Goal: Task Accomplishment & Management: Use online tool/utility

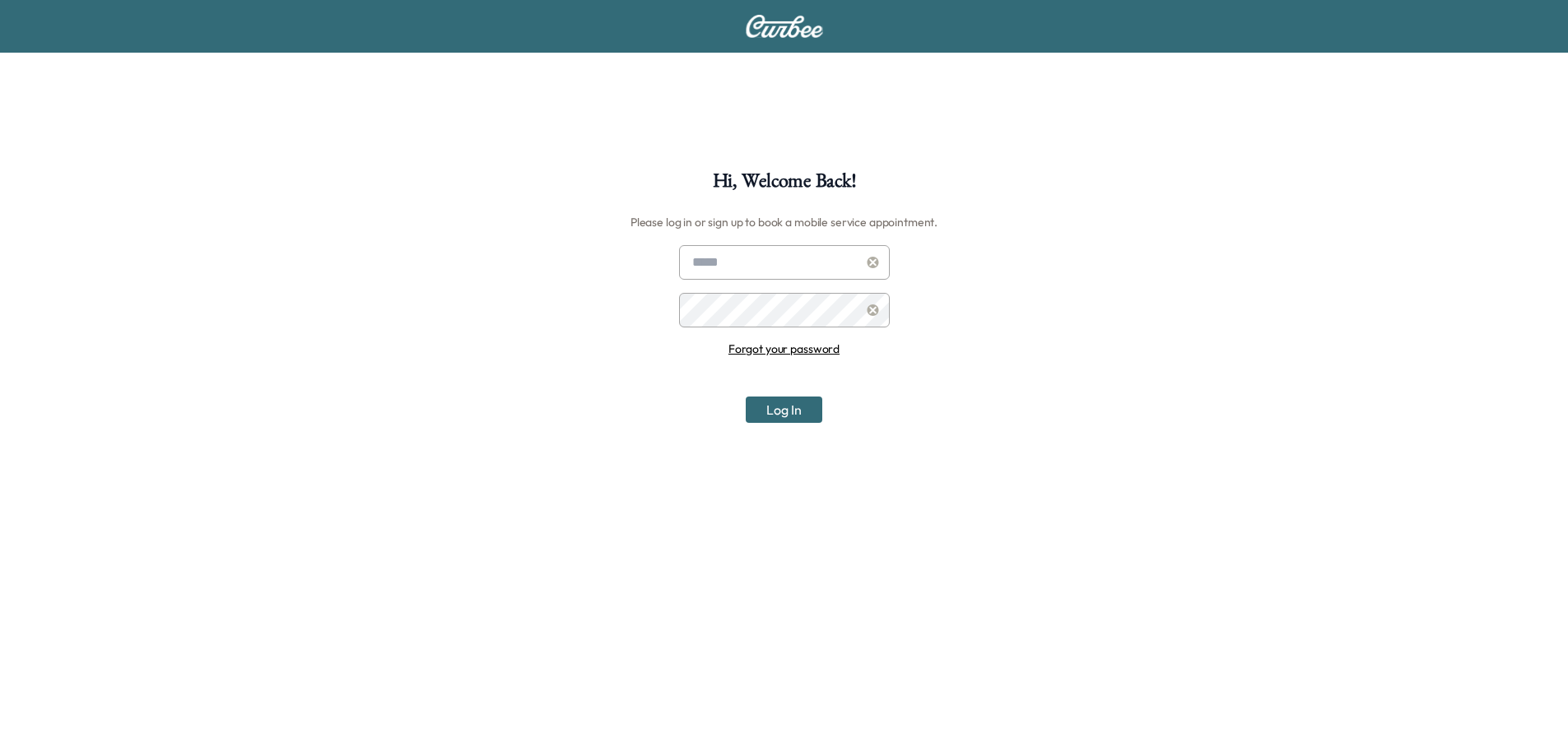
type input "**********"
click at [781, 403] on button "Log In" at bounding box center [784, 409] width 77 height 26
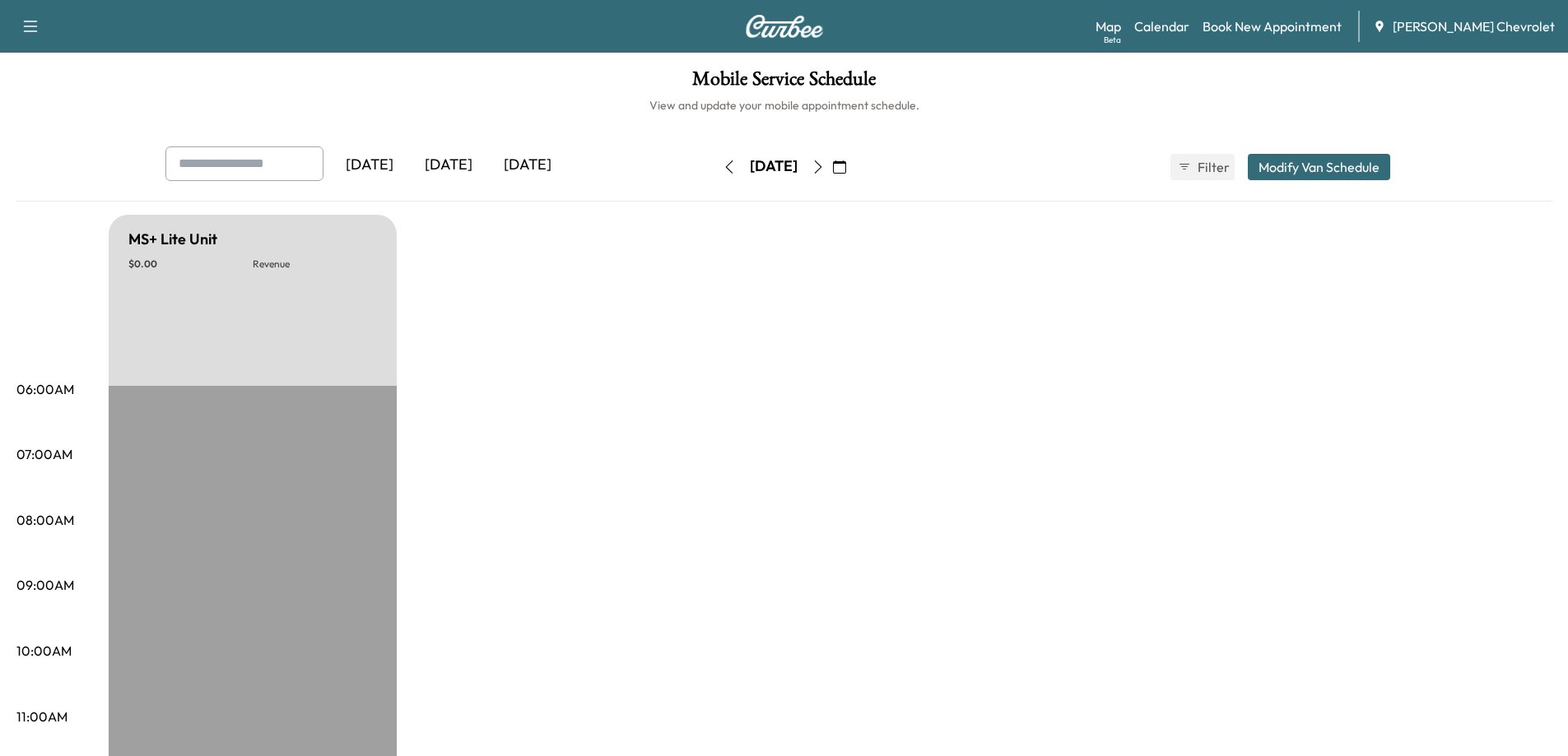
click at [825, 167] on icon "button" at bounding box center [818, 167] width 13 height 13
click at [854, 173] on button "button" at bounding box center [839, 167] width 28 height 26
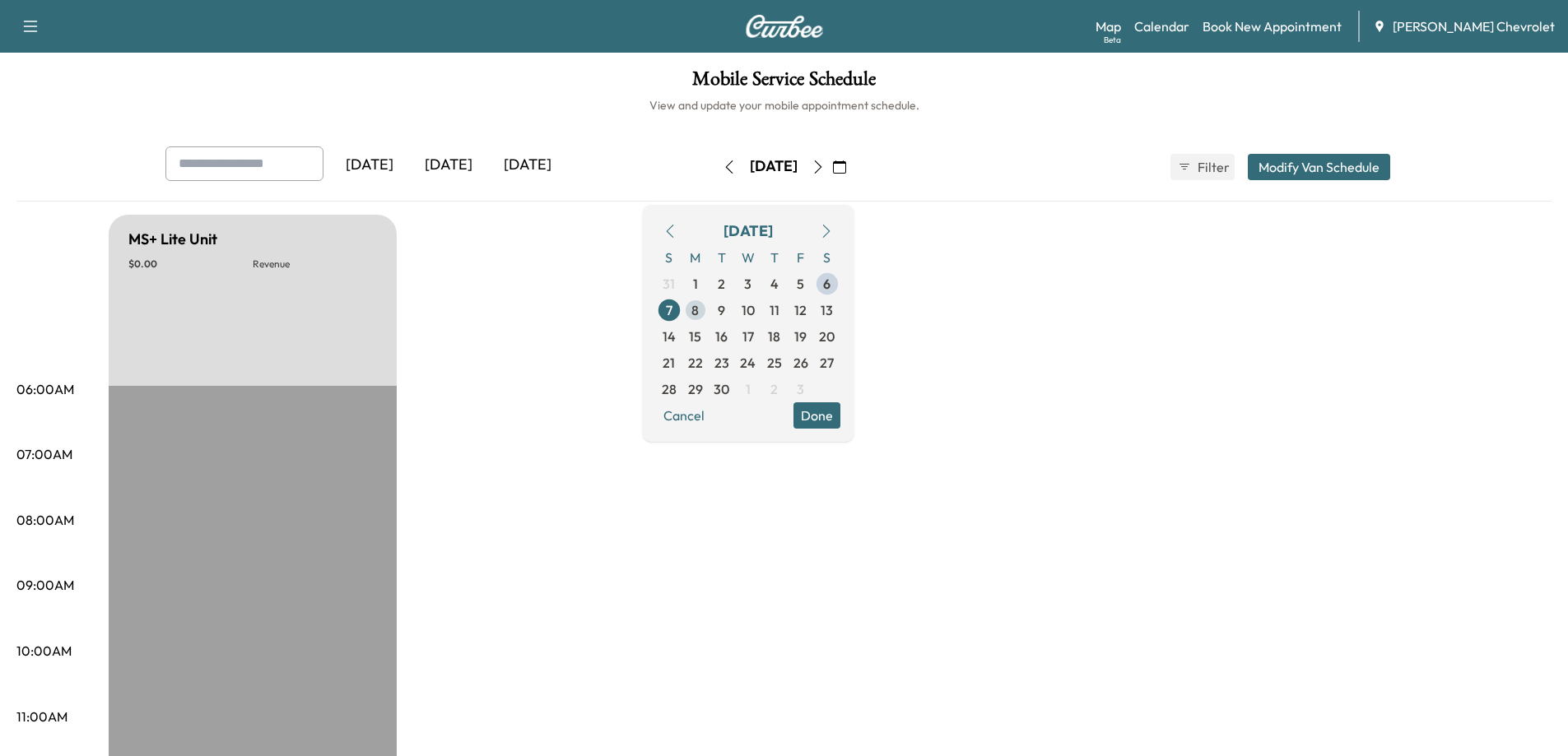
click at [708, 307] on span "8" at bounding box center [696, 310] width 26 height 26
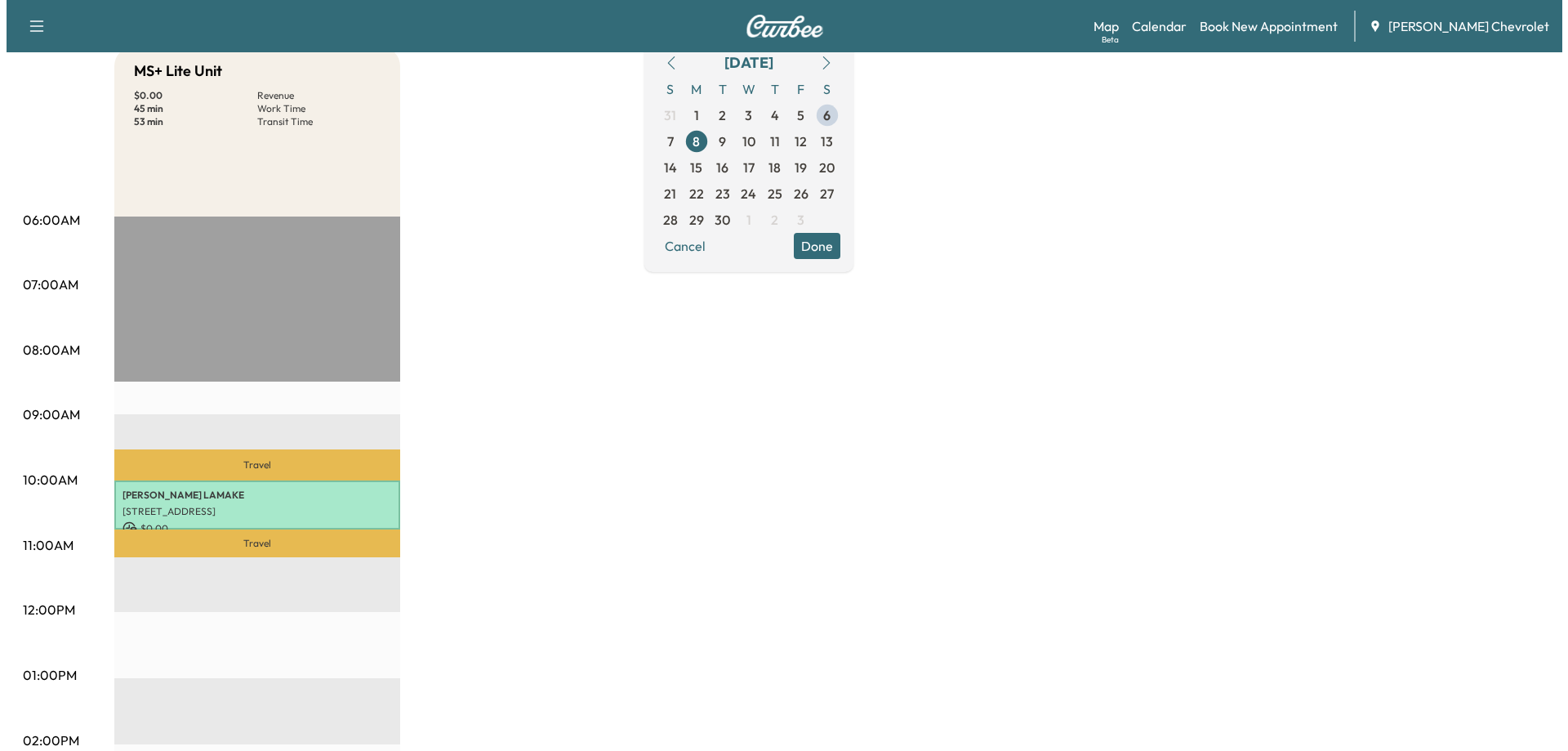
scroll to position [164, 0]
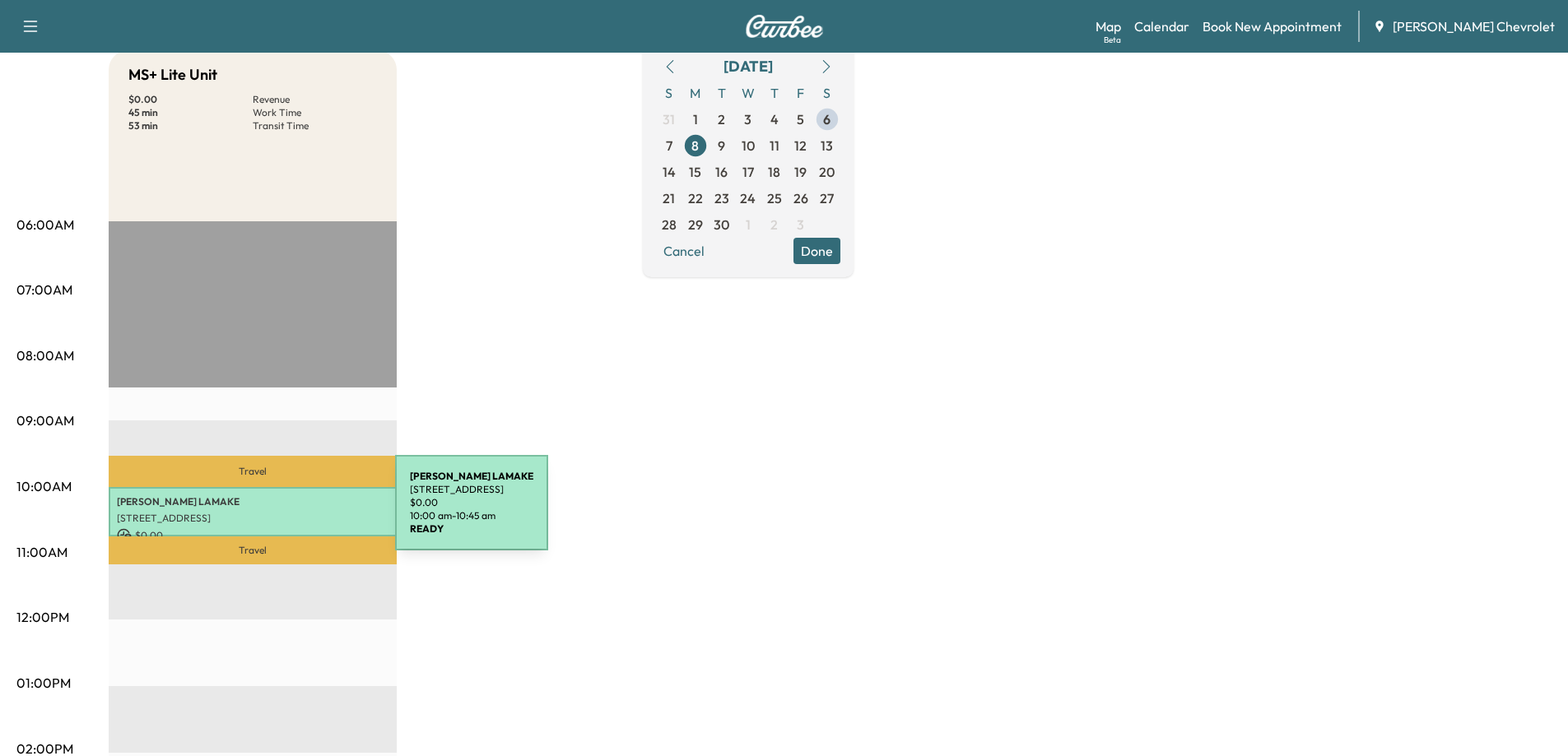
click at [272, 513] on p "[STREET_ADDRESS]" at bounding box center [253, 518] width 272 height 13
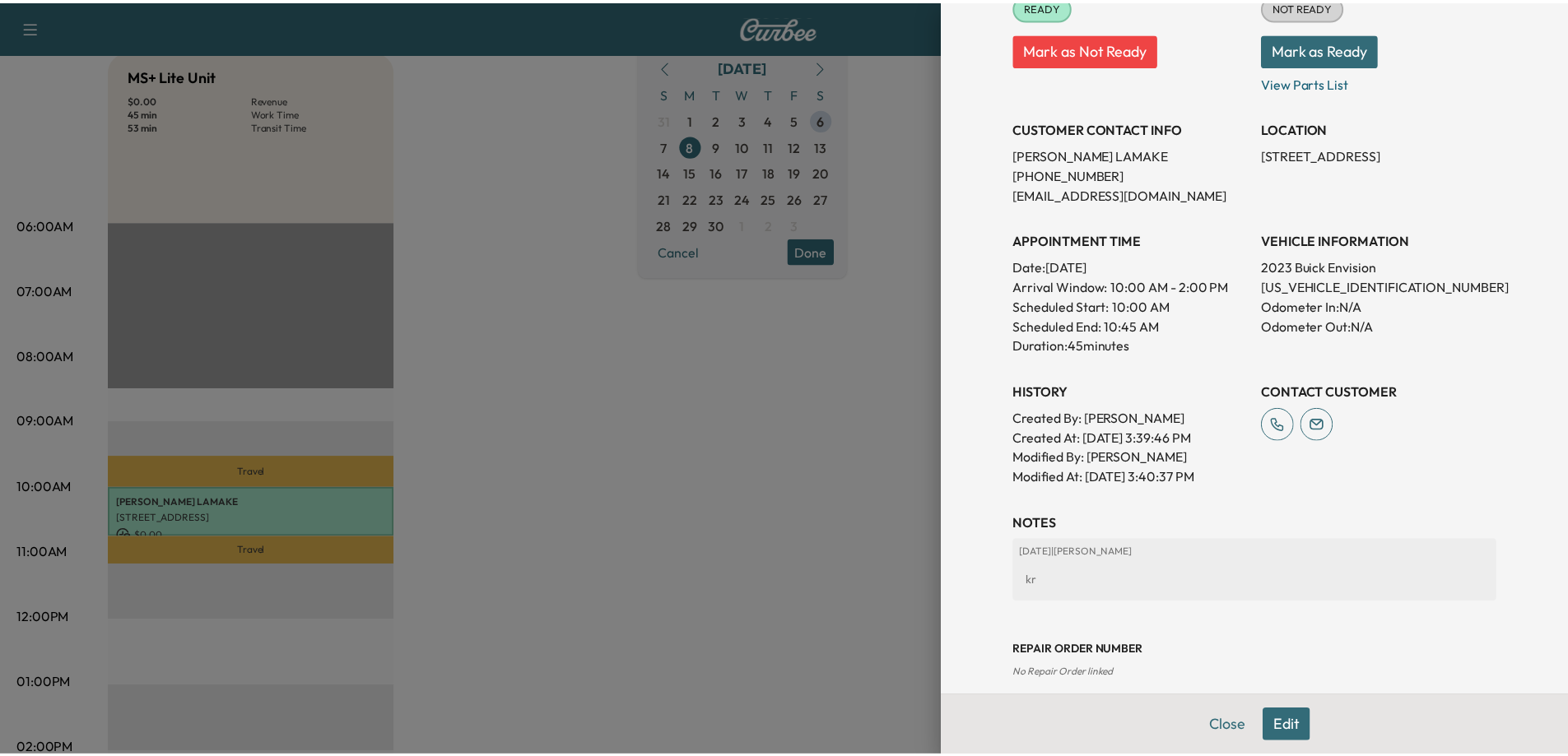
scroll to position [247, 0]
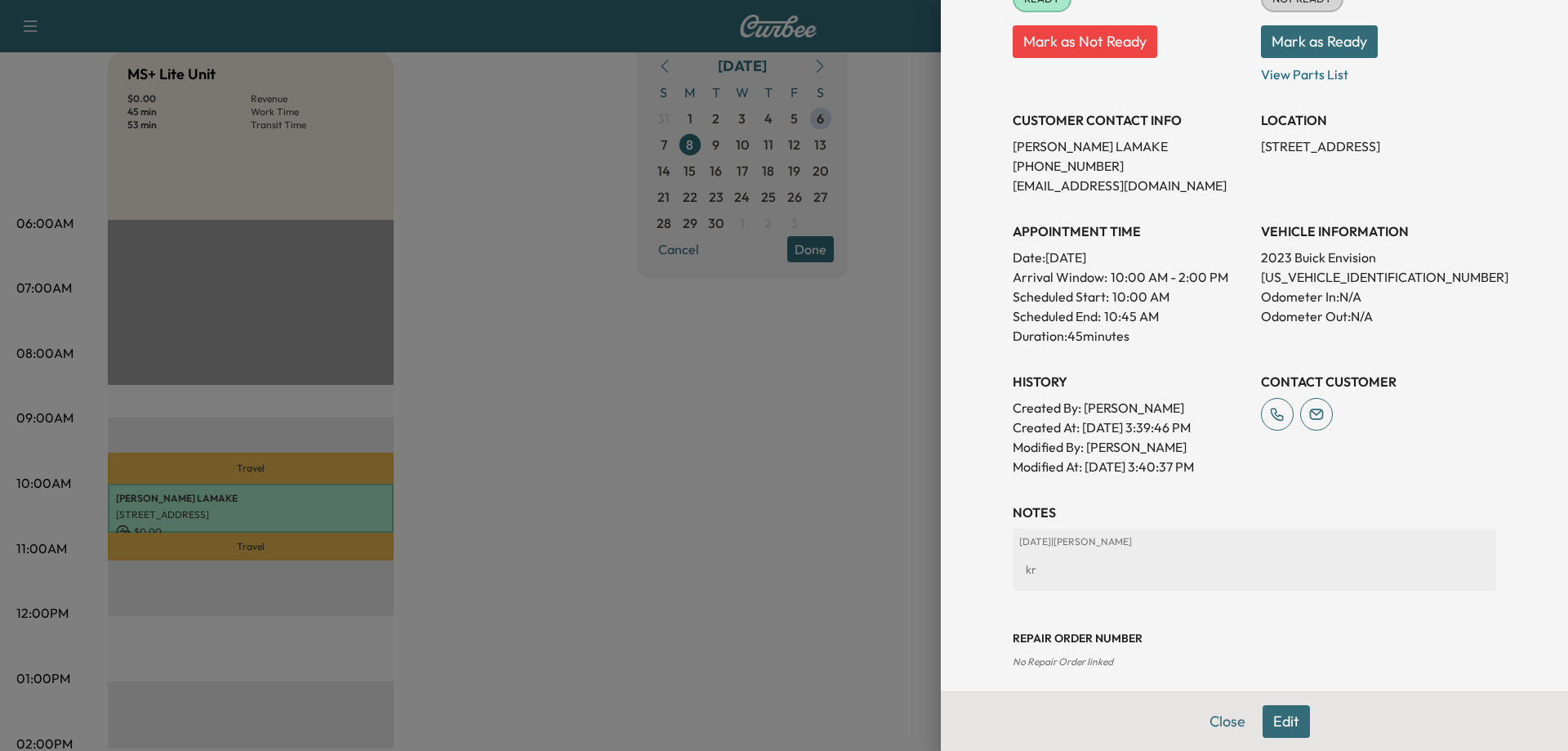
click at [1327, 275] on p "[US_VEHICLE_IDENTIFICATION_NUMBER]" at bounding box center [1378, 277] width 235 height 20
copy p "[US_VEHICLE_IDENTIFICATION_NUMBER]"
click at [1214, 723] on button "Close" at bounding box center [1227, 721] width 57 height 33
